Goal: Information Seeking & Learning: Find specific fact

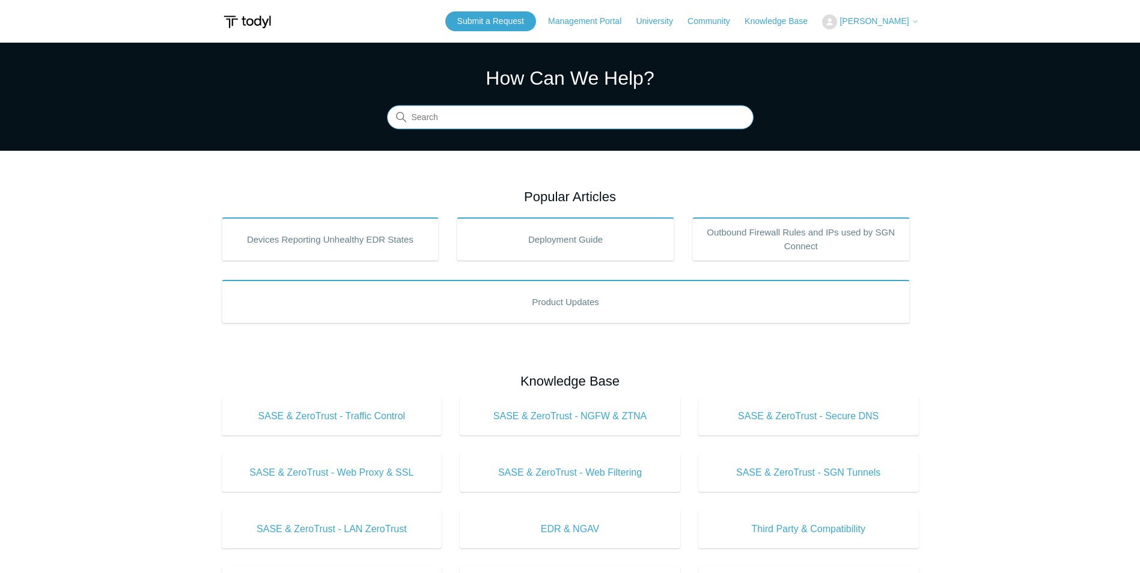
click at [469, 125] on input "Search" at bounding box center [570, 118] width 367 height 24
type input "W"
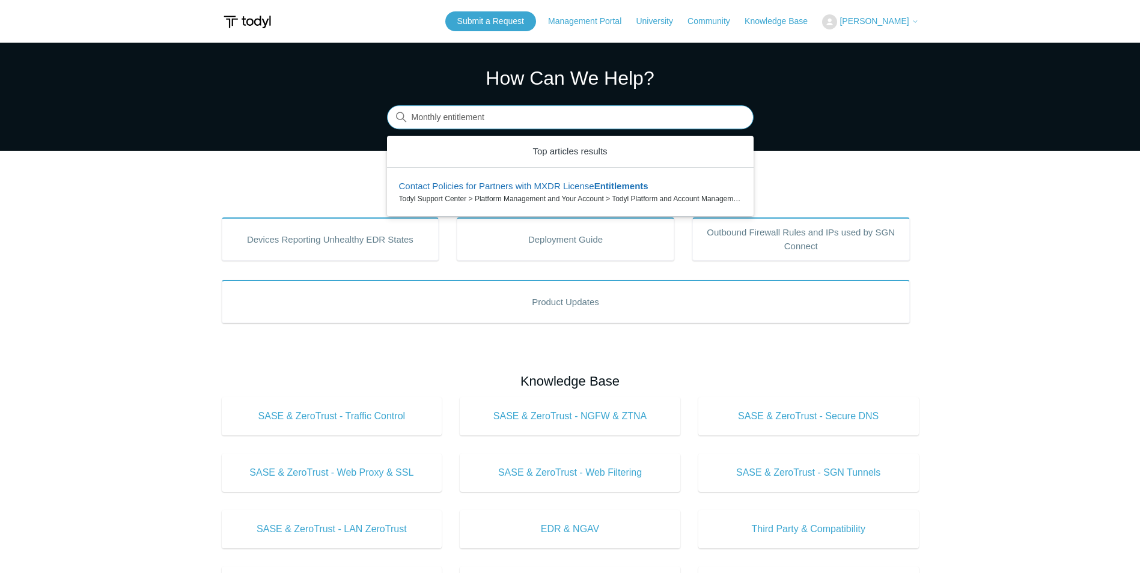
drag, startPoint x: 448, startPoint y: 121, endPoint x: 283, endPoint y: 105, distance: 165.4
click at [283, 105] on section "How Can We Help? Search There is one result for your search. Use the Up and Dow…" at bounding box center [570, 97] width 1140 height 108
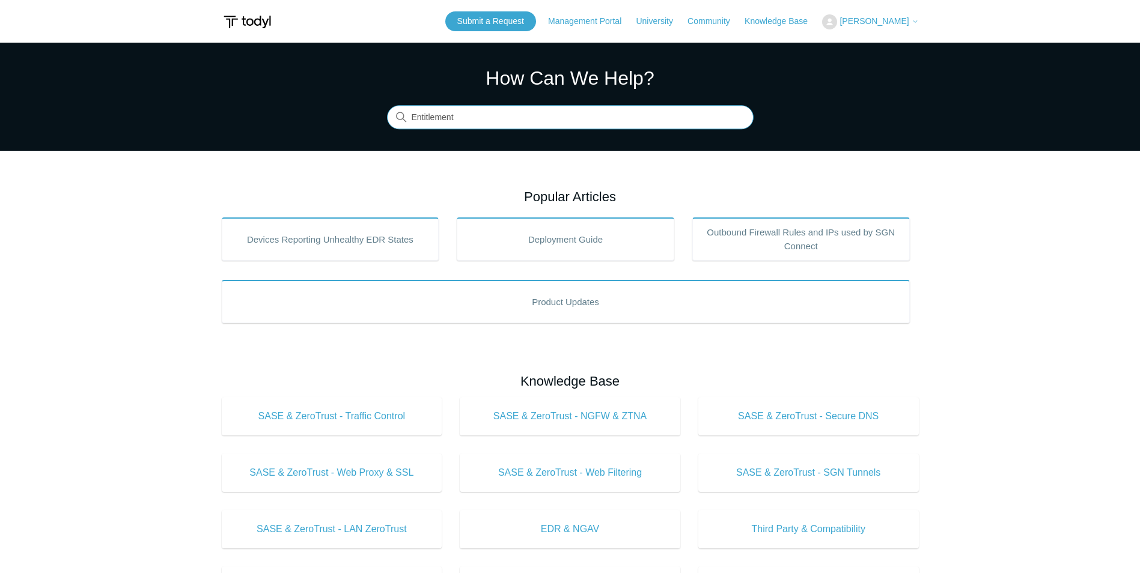
type input "Entitlement"
